Goal: Task Accomplishment & Management: Use online tool/utility

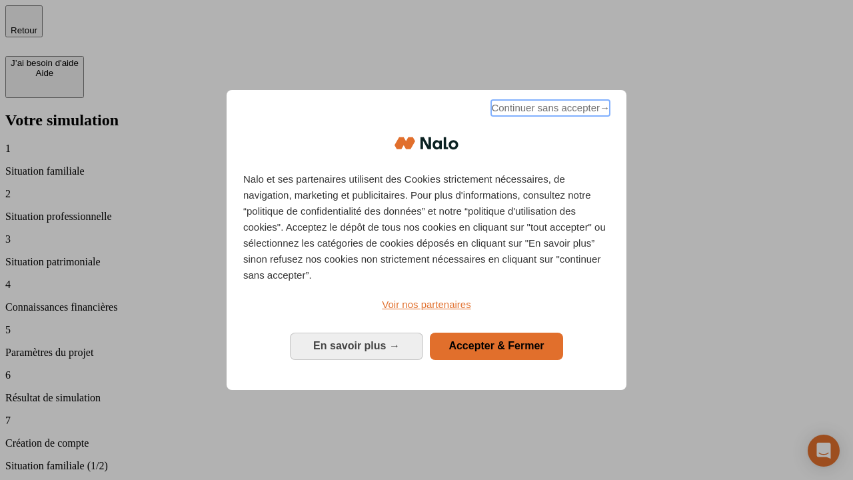
click at [549, 110] on span "Continuer sans accepter →" at bounding box center [550, 108] width 119 height 16
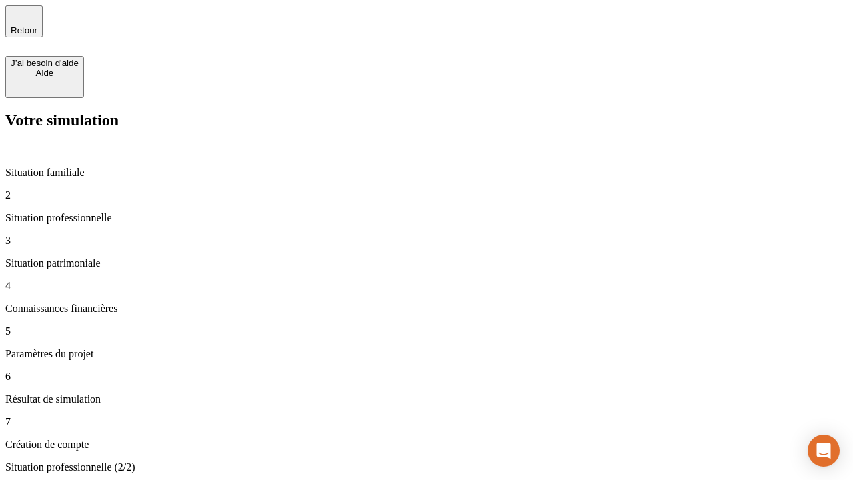
type input "30 000"
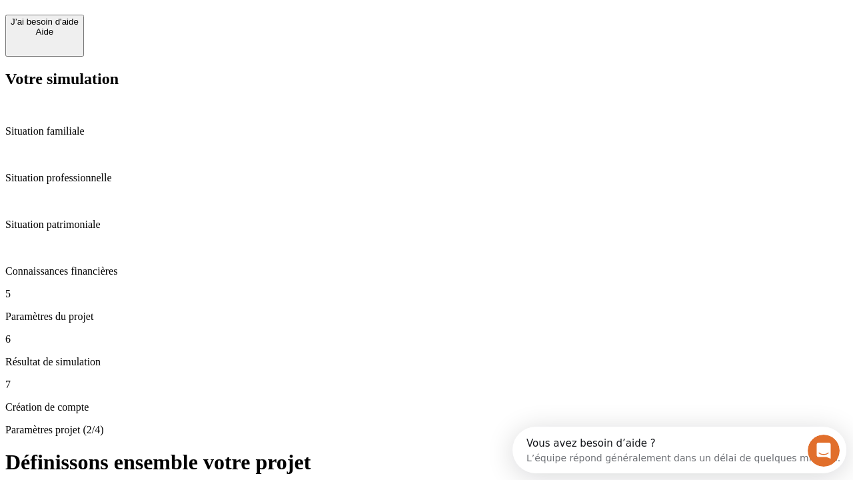
scroll to position [12, 0]
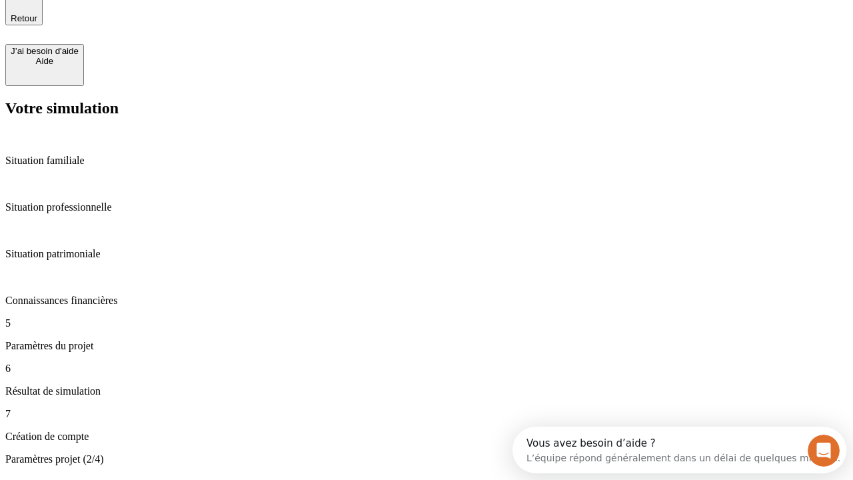
type input "25"
type input "64"
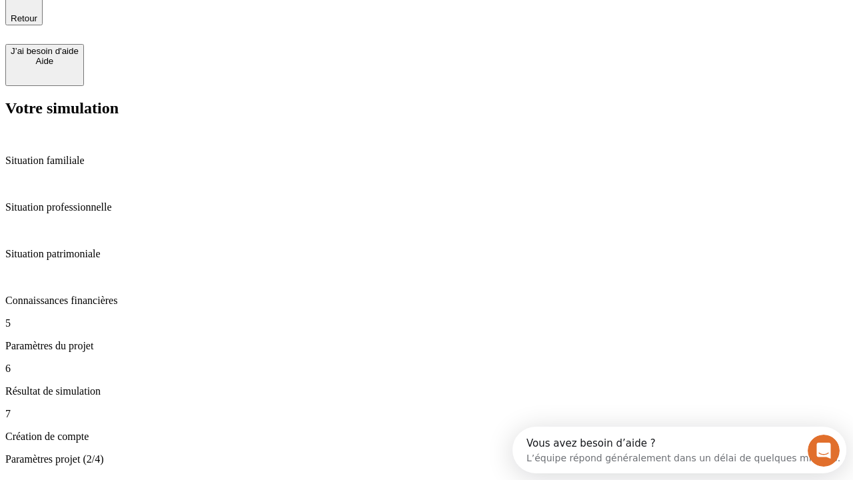
type input "1 000"
type input "640"
